Goal: Information Seeking & Learning: Learn about a topic

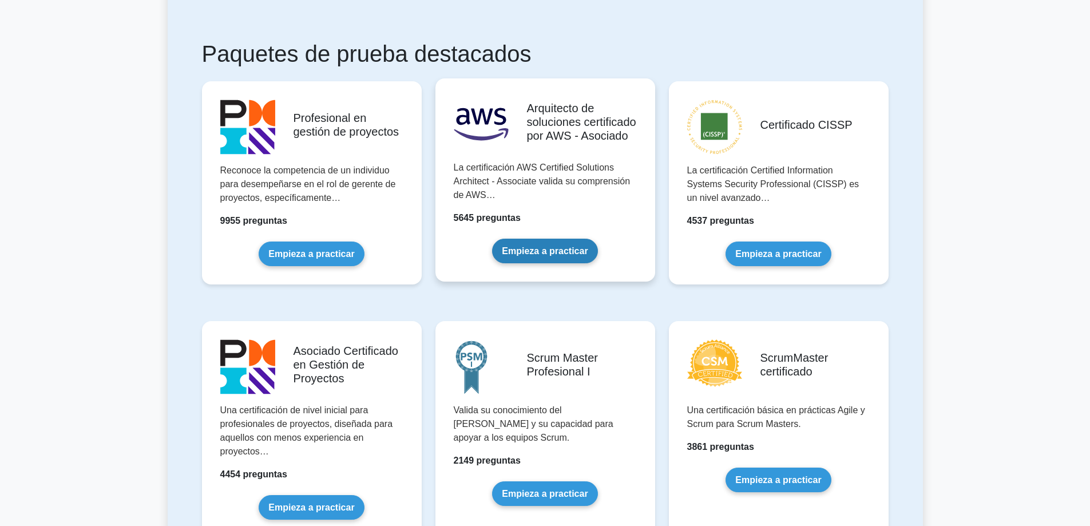
scroll to position [286, 0]
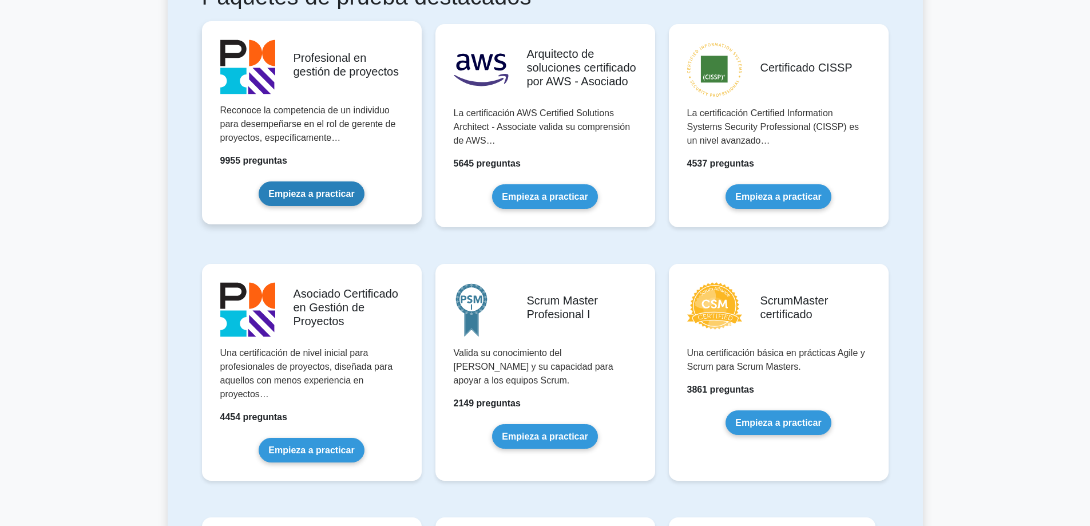
click at [306, 195] on link "Empieza a practicar" at bounding box center [311, 193] width 105 height 25
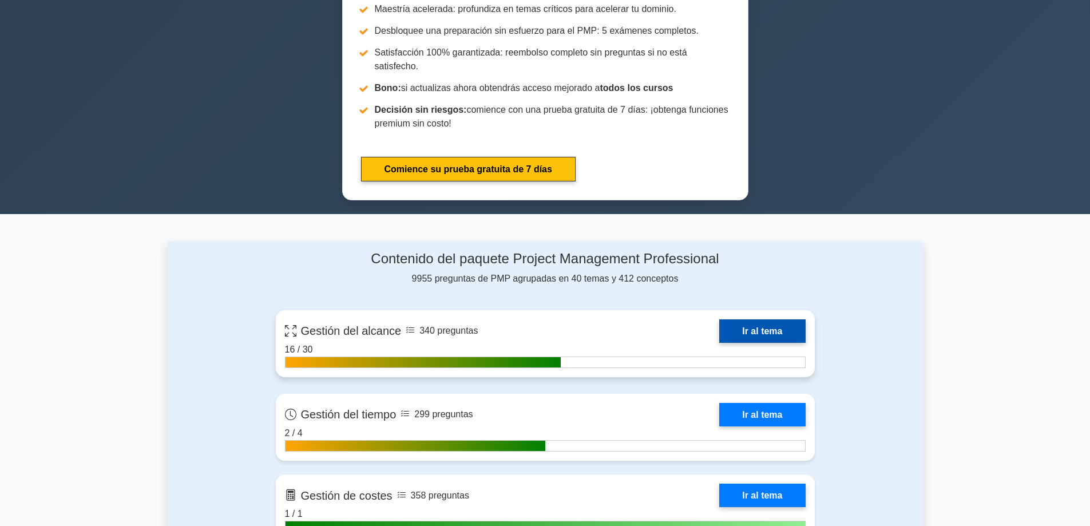
click at [766, 319] on link "Ir al tema" at bounding box center [762, 330] width 86 height 23
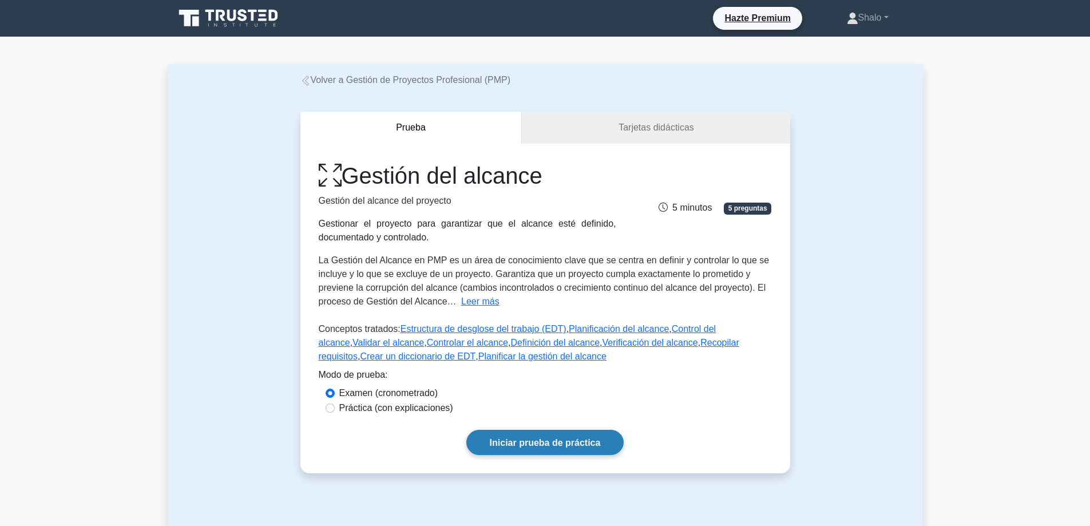
click at [536, 436] on link "Iniciar prueba de práctica" at bounding box center [545, 442] width 158 height 25
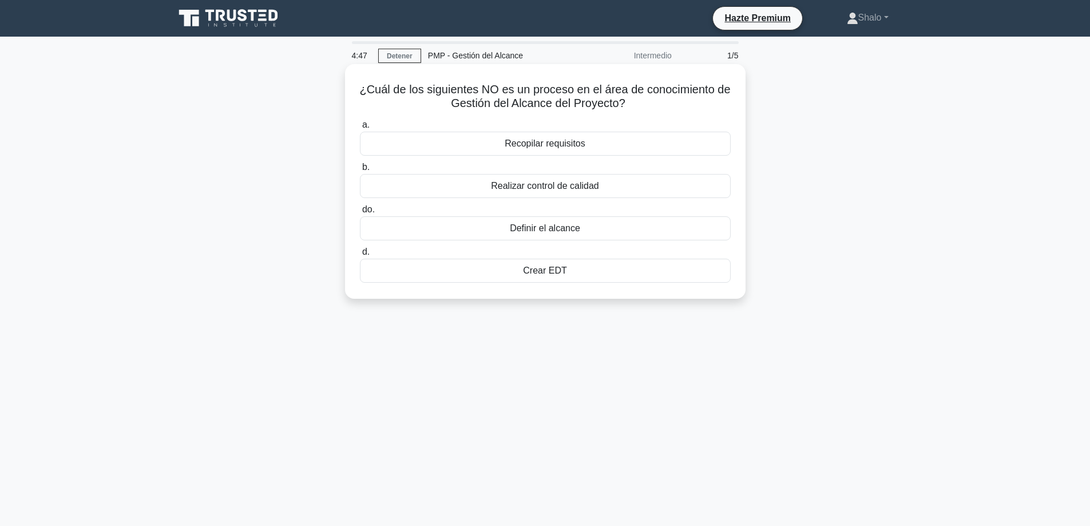
click at [565, 146] on font "Recopilar requisitos" at bounding box center [545, 143] width 81 height 10
click at [360, 129] on input "a. Recopilar requisitos" at bounding box center [360, 124] width 0 height 7
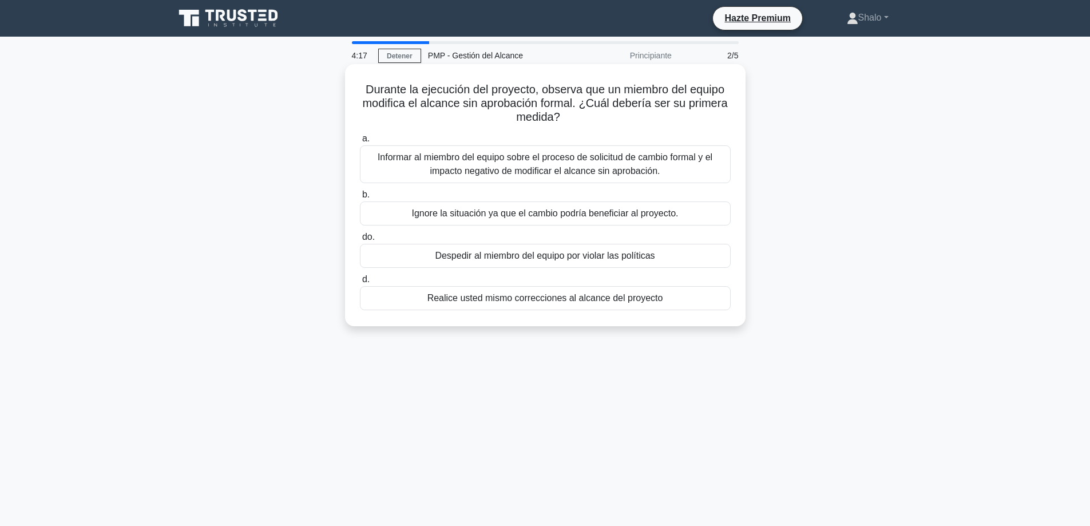
click at [523, 165] on font "Informar al miembro del equipo sobre el proceso de solicitud de cambio formal y…" at bounding box center [545, 163] width 360 height 27
click at [360, 142] on input "a. Informar al miembro del equipo sobre el proceso de solicitud de cambio forma…" at bounding box center [360, 138] width 0 height 7
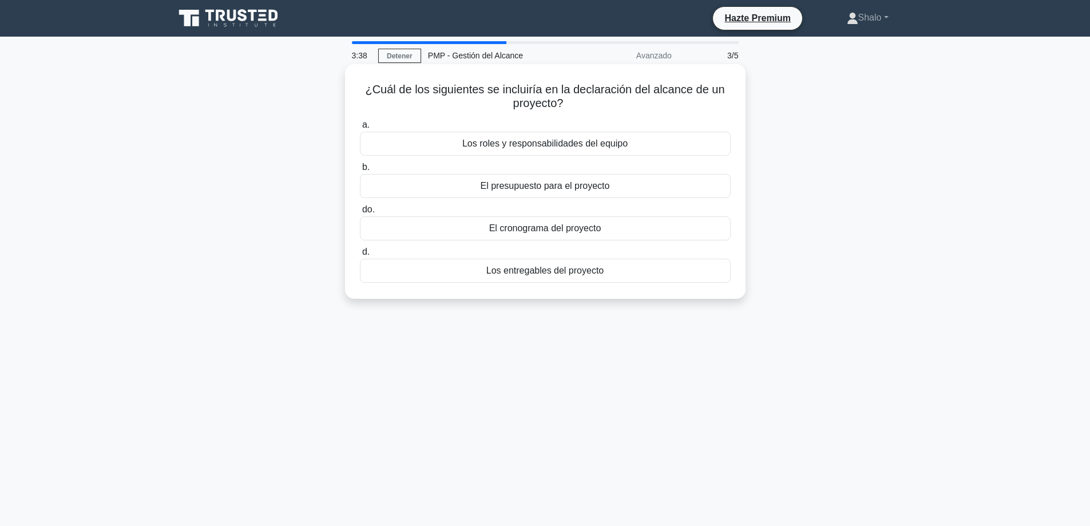
click at [558, 188] on font "El presupuesto para el proyecto" at bounding box center [545, 186] width 129 height 10
click at [360, 171] on input "b. El presupuesto para el proyecto" at bounding box center [360, 167] width 0 height 7
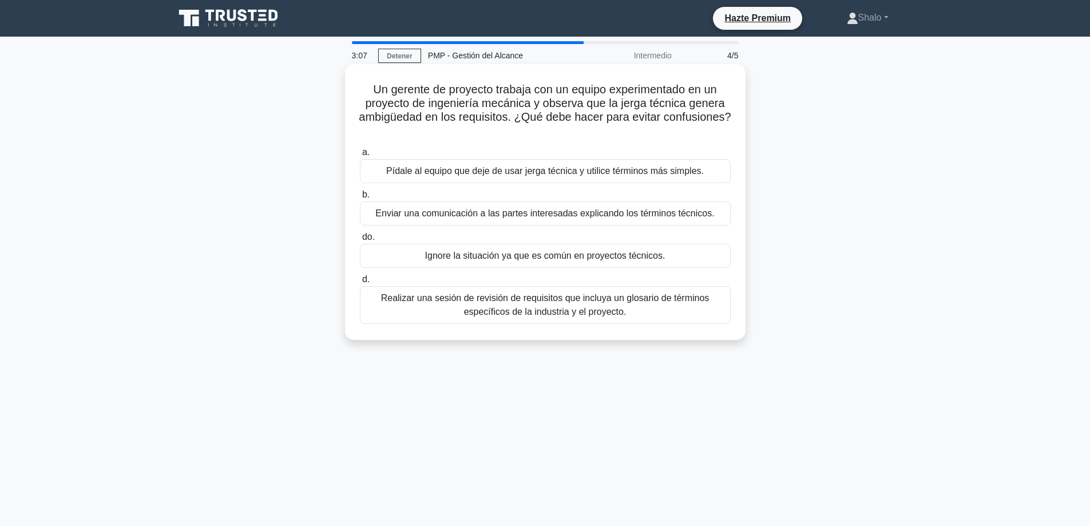
click at [527, 299] on font "Realizar una sesión de revisión de requisitos que incluya un glosario de términ…" at bounding box center [545, 304] width 328 height 23
click at [360, 283] on input "d. Realizar una sesión de revisión de requisitos que incluya un glosario de tér…" at bounding box center [360, 279] width 0 height 7
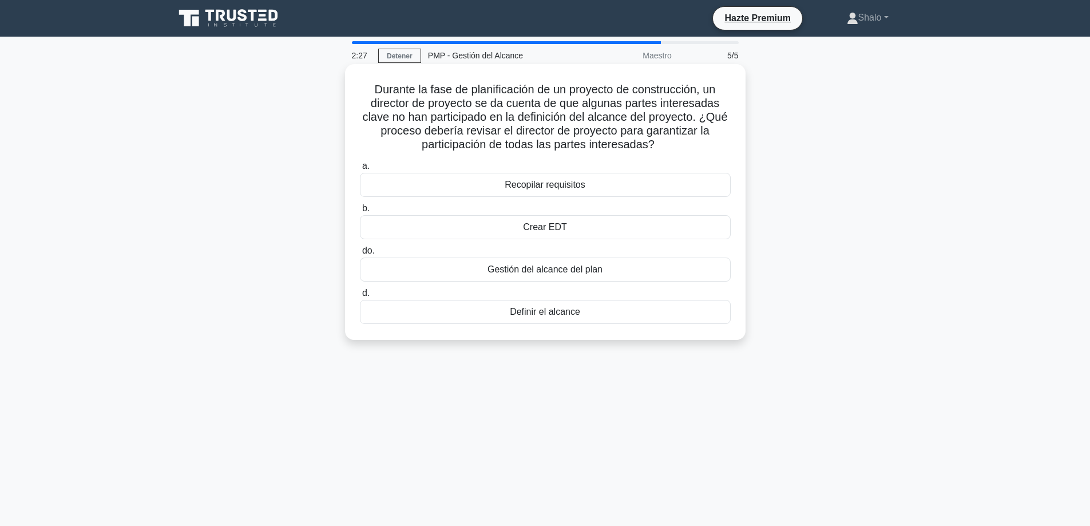
click at [562, 273] on font "Gestión del alcance del plan" at bounding box center [544, 269] width 115 height 10
click at [360, 255] on input "do. Gestión del alcance del plan" at bounding box center [360, 250] width 0 height 7
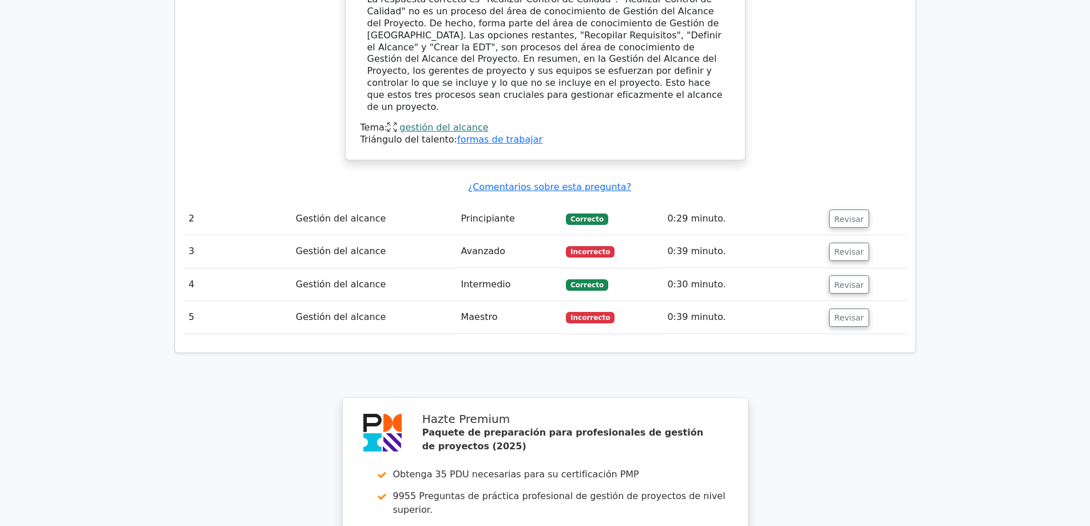
scroll to position [1144, 0]
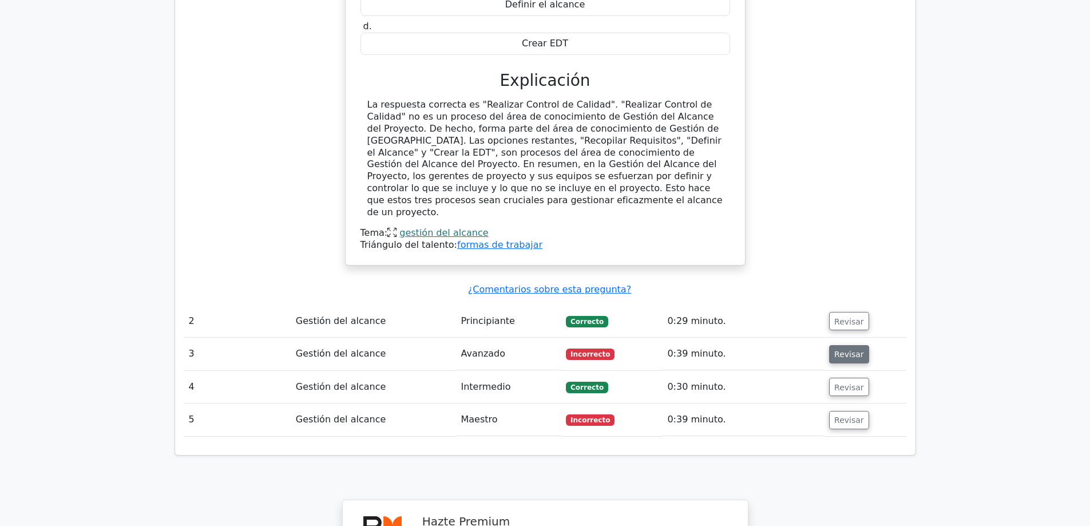
click at [846, 350] on font "Revisar" at bounding box center [849, 354] width 30 height 9
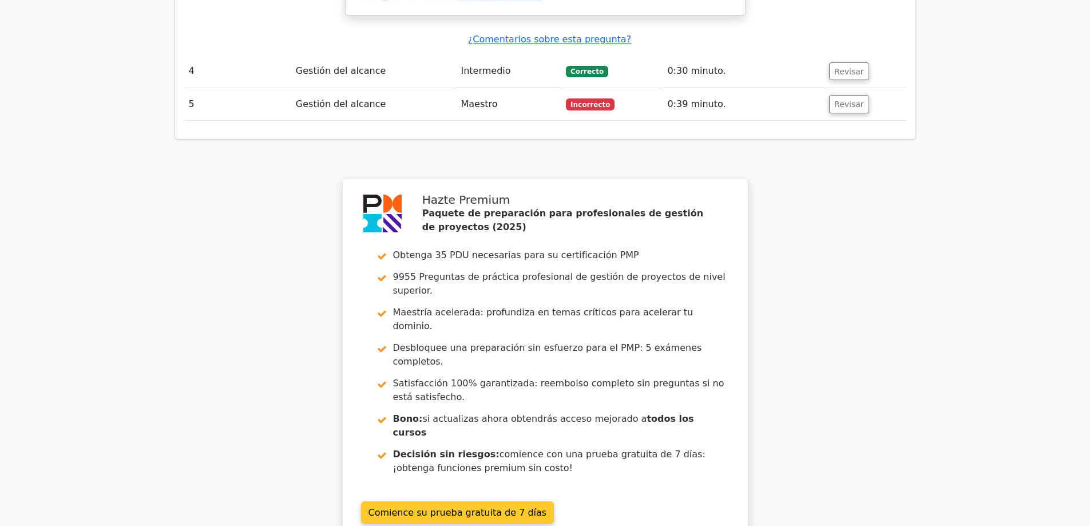
scroll to position [2002, 0]
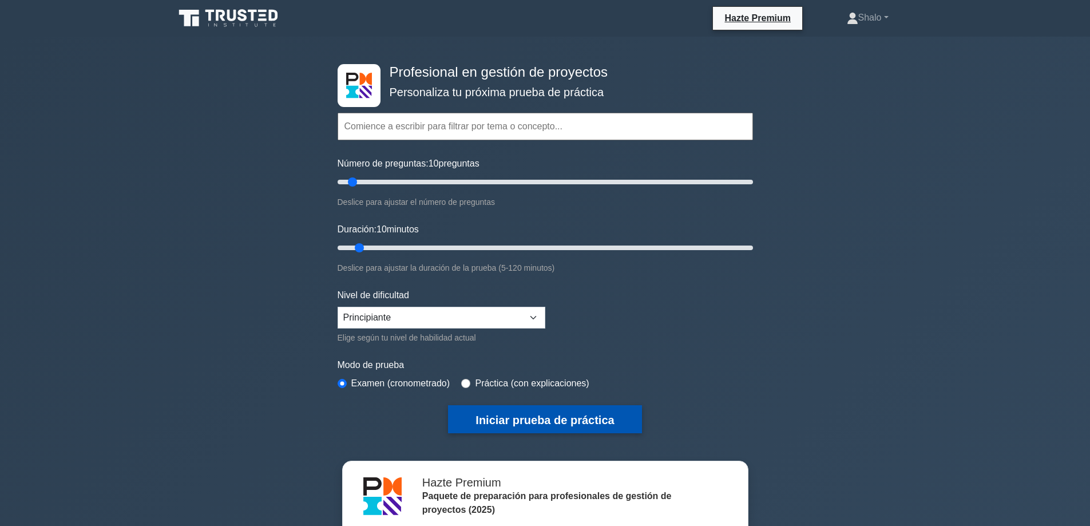
click at [535, 412] on font "Iniciar prueba de práctica" at bounding box center [544, 418] width 138 height 13
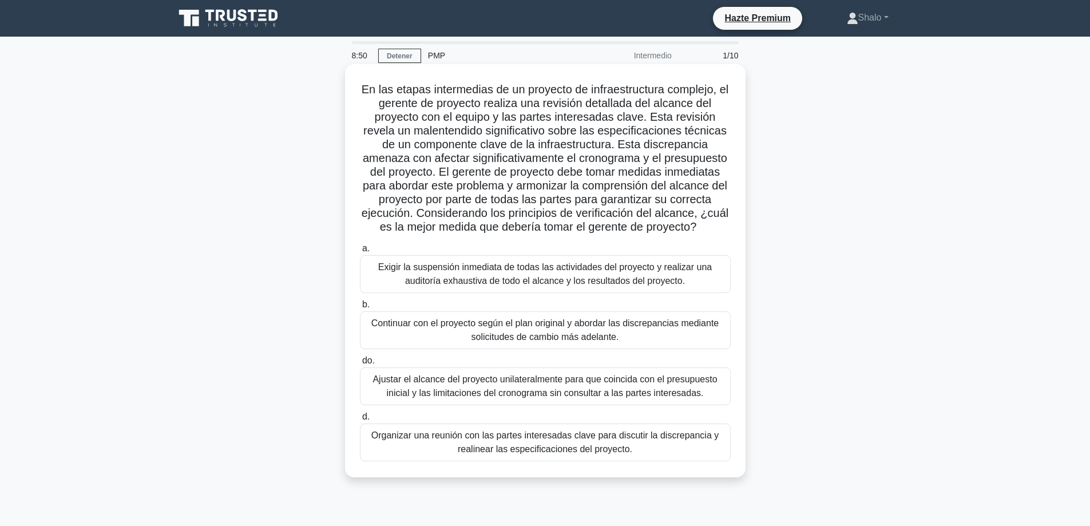
click at [445, 387] on font "Ajustar el alcance del proyecto unilateralmente para que coincida con el presup…" at bounding box center [545, 385] width 360 height 27
click at [360, 364] on input "do. Ajustar el alcance del proyecto unilateralmente para que coincida con el pr…" at bounding box center [360, 360] width 0 height 7
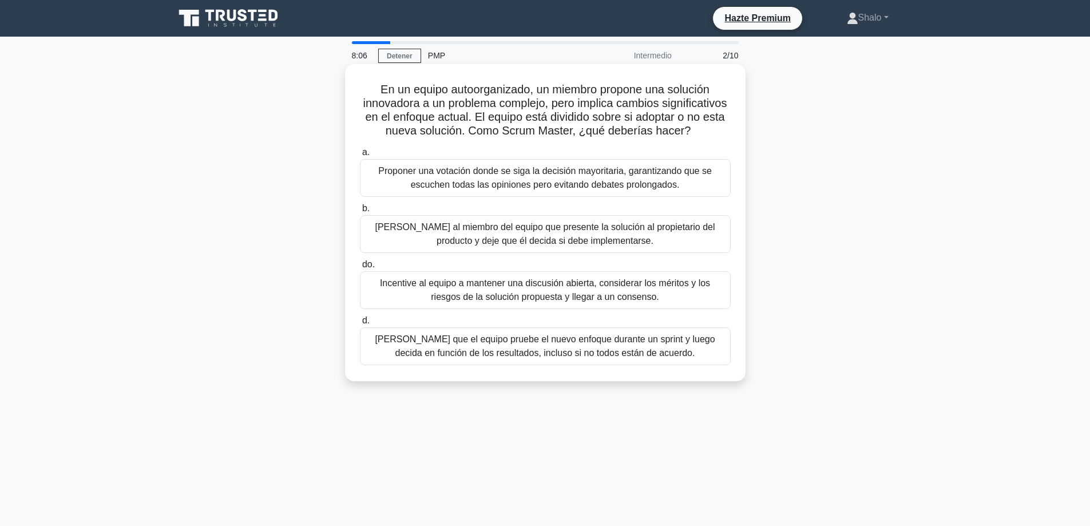
click at [475, 303] on font "Incentive al equipo a mantener una discusión abierta, considerar los méritos y …" at bounding box center [545, 289] width 360 height 27
click at [426, 295] on font "Incentive al equipo a mantener una discusión abierta, considerar los méritos y …" at bounding box center [545, 289] width 330 height 23
click at [360, 268] on input "do. Incentive al equipo a mantener una discusión abierta, considerar los mérito…" at bounding box center [360, 264] width 0 height 7
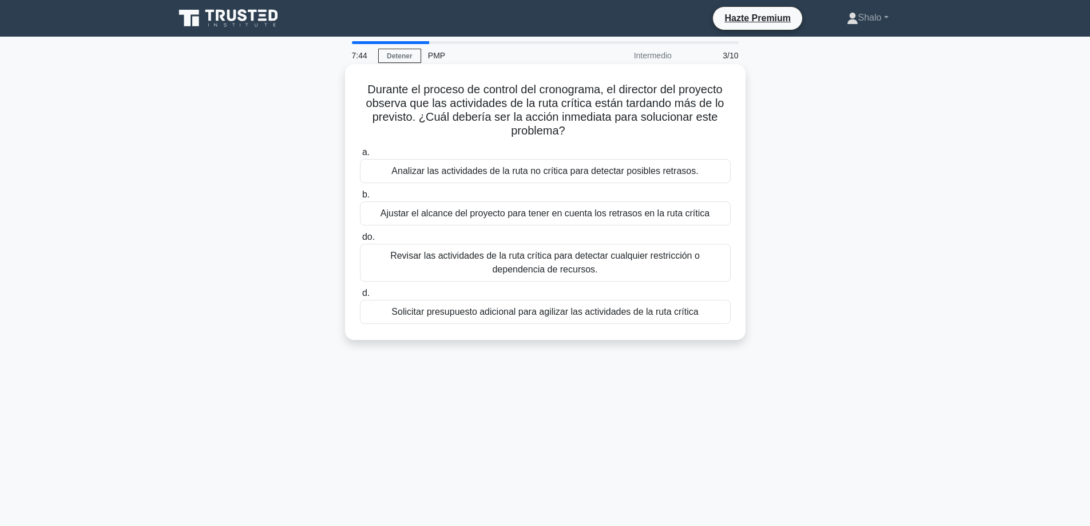
click at [525, 261] on font "Revisar las actividades de la ruta crítica para detectar cualquier restricción …" at bounding box center [545, 262] width 310 height 23
click at [360, 241] on input "do. Revisar las actividades de la ruta crítica para detectar cualquier restricc…" at bounding box center [360, 236] width 0 height 7
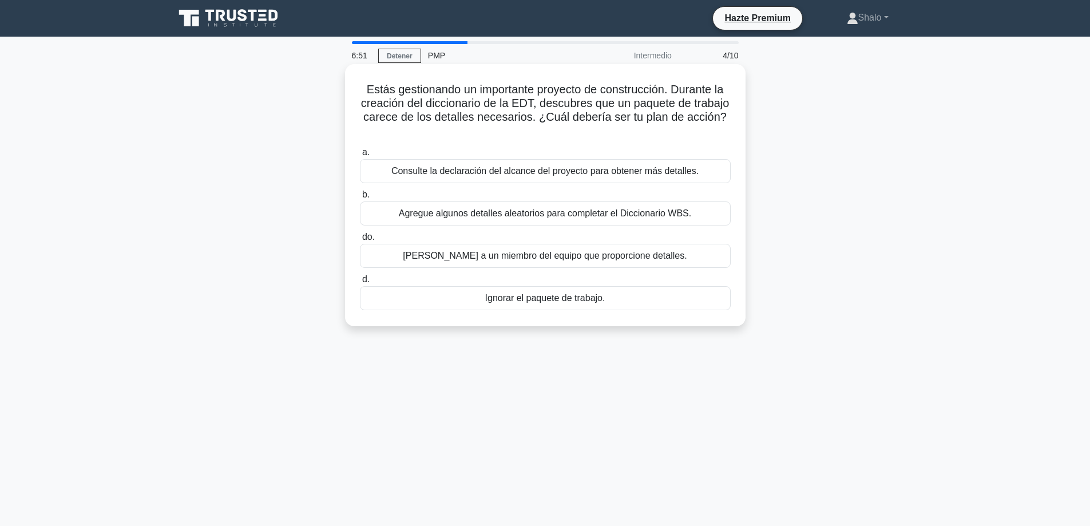
click at [492, 168] on font "Consulte la declaración del alcance del proyecto para obtener más detalles." at bounding box center [544, 171] width 307 height 10
click at [360, 156] on input "a. Consulte la declaración del alcance del proyecto para obtener más detalles." at bounding box center [360, 152] width 0 height 7
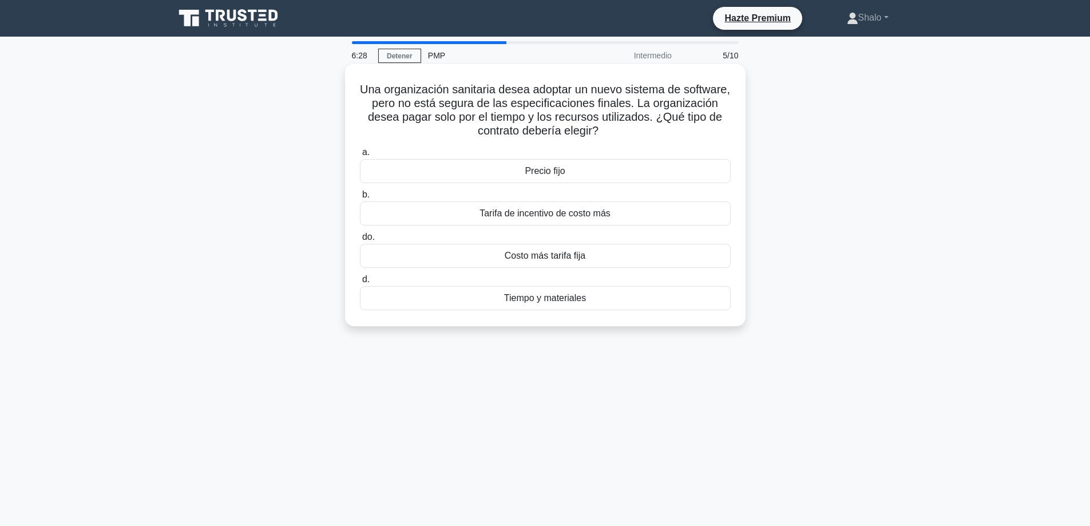
click at [565, 218] on font "Tarifa de incentivo de costo más" at bounding box center [544, 213] width 131 height 10
click at [360, 199] on input "b. Tarifa de incentivo de costo más" at bounding box center [360, 194] width 0 height 7
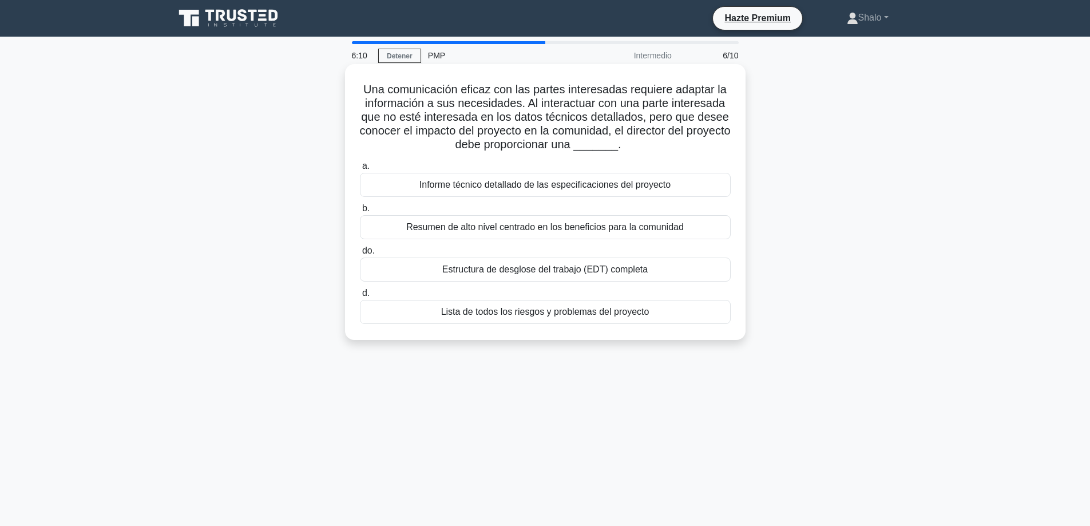
click at [537, 272] on font "Estructura de desglose del trabajo (EDT) completa" at bounding box center [544, 269] width 205 height 10
click at [360, 255] on input "do. Estructura de desglose del trabajo (EDT) completa" at bounding box center [360, 250] width 0 height 7
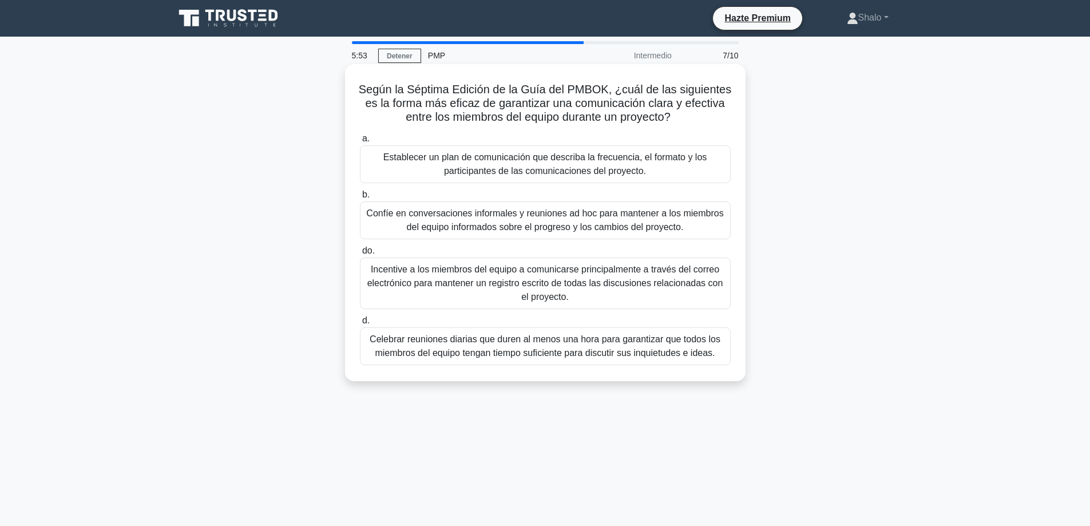
click at [459, 348] on font "Celebrar reuniones diarias que duren al menos una hora para garantizar que todo…" at bounding box center [545, 345] width 351 height 23
click at [360, 324] on input "d. Celebrar reuniones diarias que duren al menos una hora para garantizar que t…" at bounding box center [360, 320] width 0 height 7
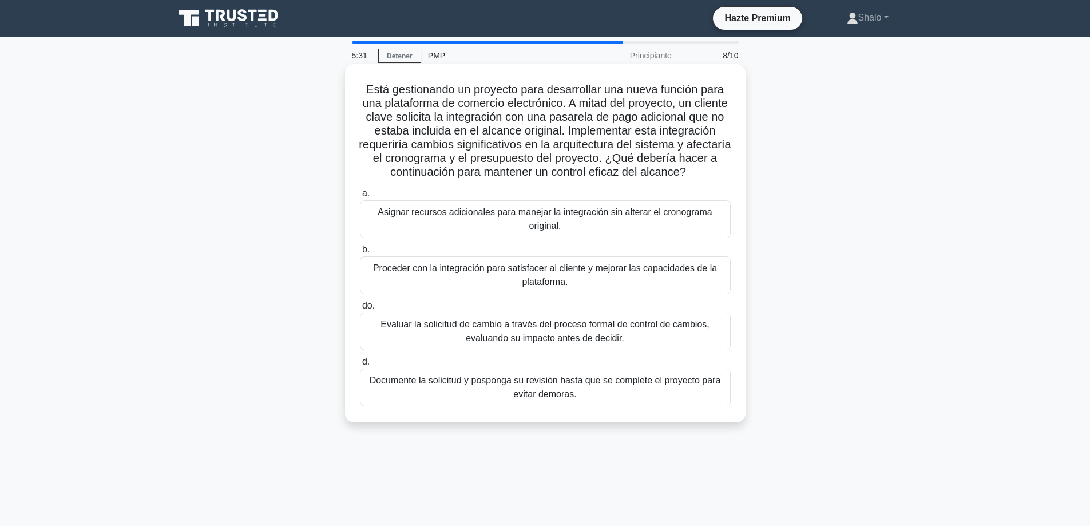
click at [451, 284] on font "Proceder con la integración para satisfacer al cliente y mejorar las capacidade…" at bounding box center [545, 274] width 344 height 23
click at [360, 253] on input "b. Proceder con la integración para satisfacer al cliente y mejorar las capacid…" at bounding box center [360, 249] width 0 height 7
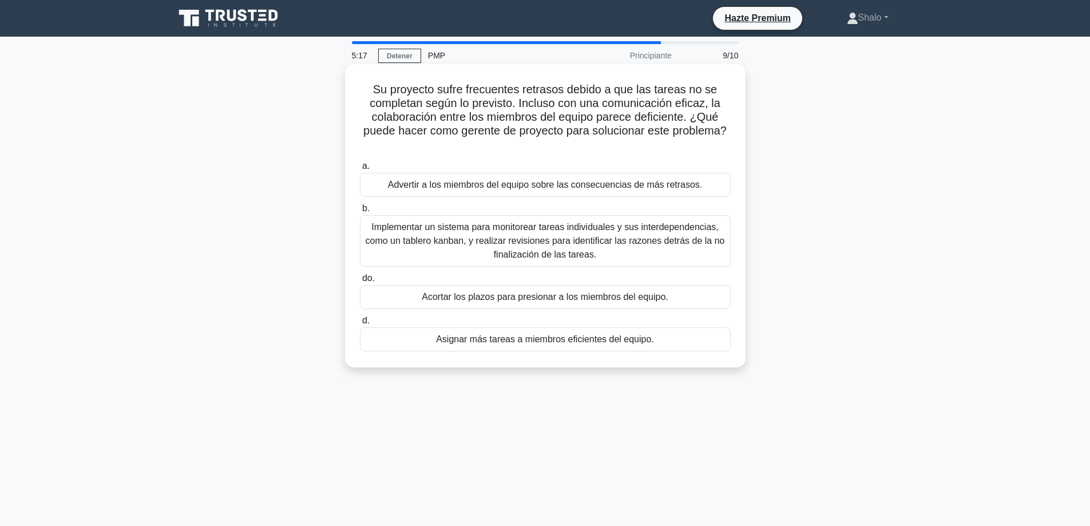
click at [465, 235] on font "Implementar un sistema para monitorear tareas individuales y sus interdependenc…" at bounding box center [545, 240] width 360 height 41
click at [360, 212] on input "b. Implementar un sistema para monitorear tareas individuales y sus interdepend…" at bounding box center [360, 208] width 0 height 7
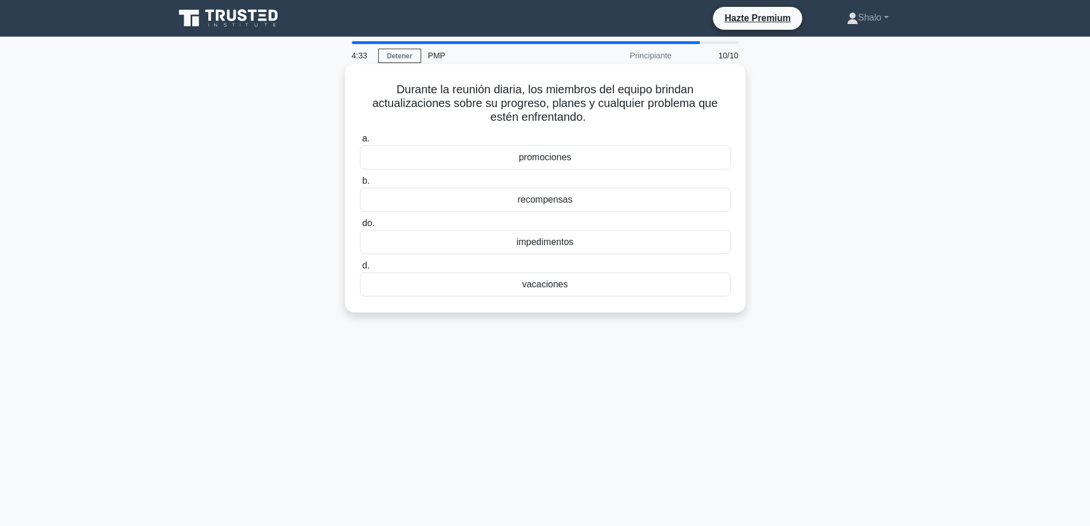
click at [518, 204] on font "recompensas" at bounding box center [544, 200] width 55 height 10
click at [360, 185] on input "b. recompensas" at bounding box center [360, 180] width 0 height 7
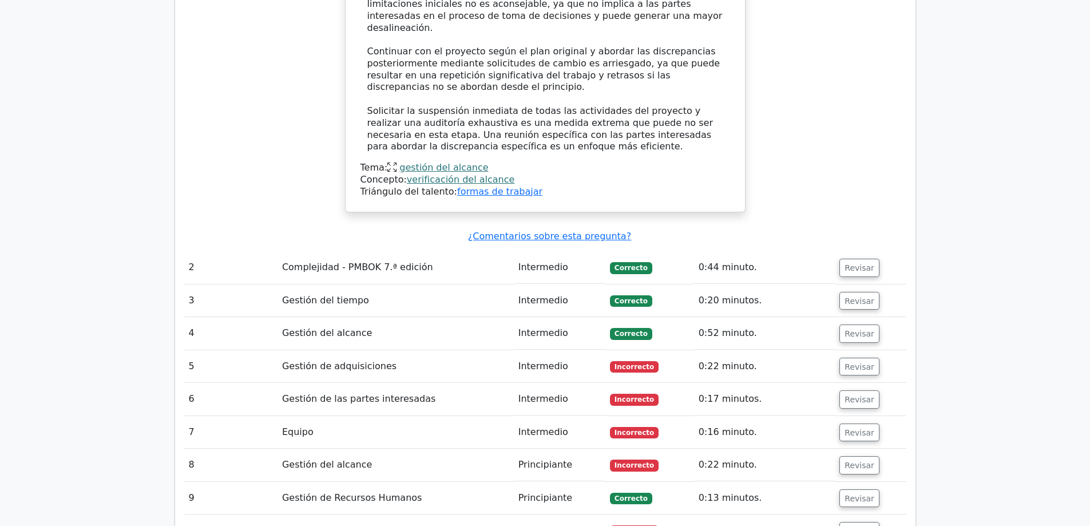
scroll to position [1659, 0]
click at [859, 360] on font "Revisar" at bounding box center [859, 364] width 30 height 9
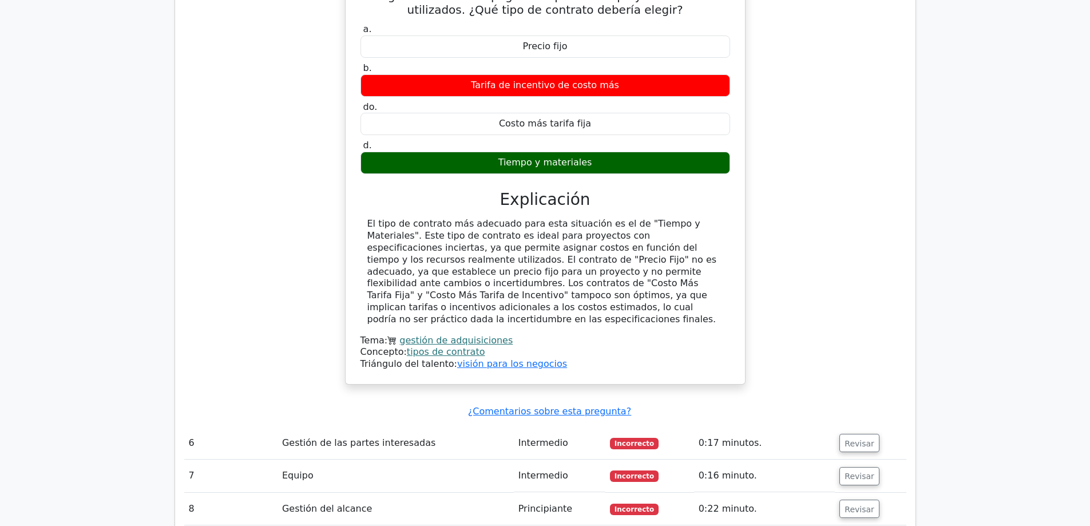
scroll to position [2117, 0]
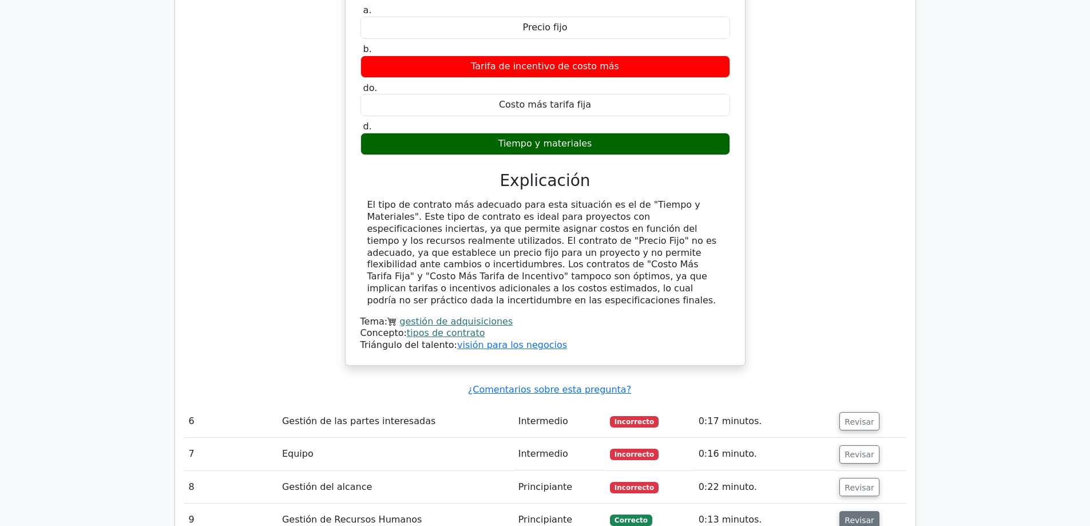
click at [857, 515] on font "Revisar" at bounding box center [859, 519] width 30 height 9
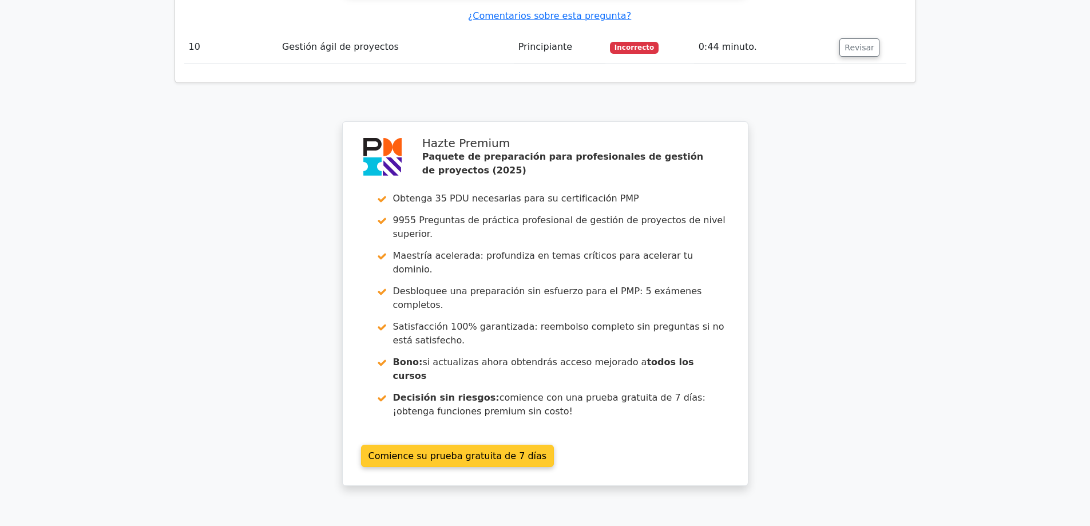
scroll to position [3218, 0]
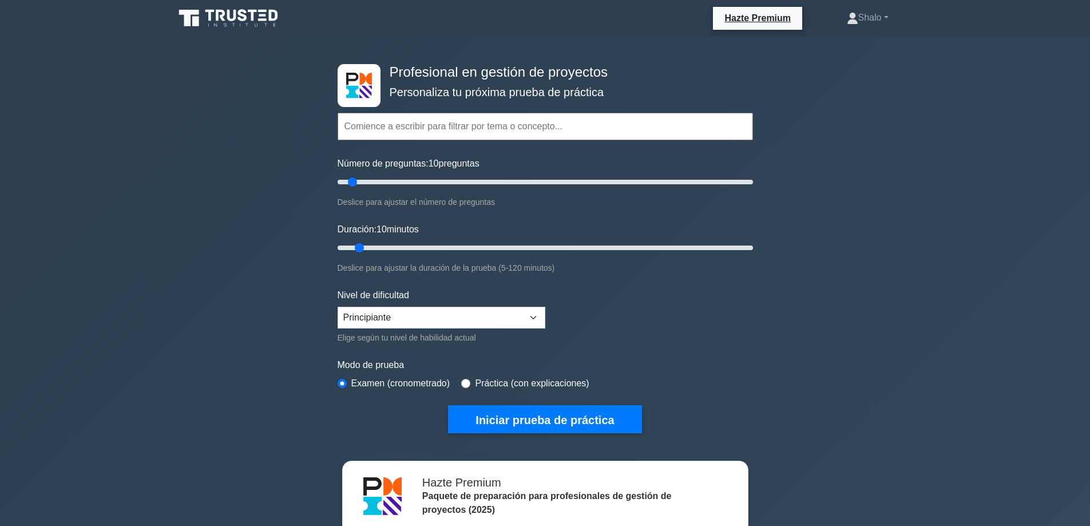
click at [545, 417] on font "Iniciar prueba de práctica" at bounding box center [544, 420] width 138 height 13
